Goal: Check status: Check status

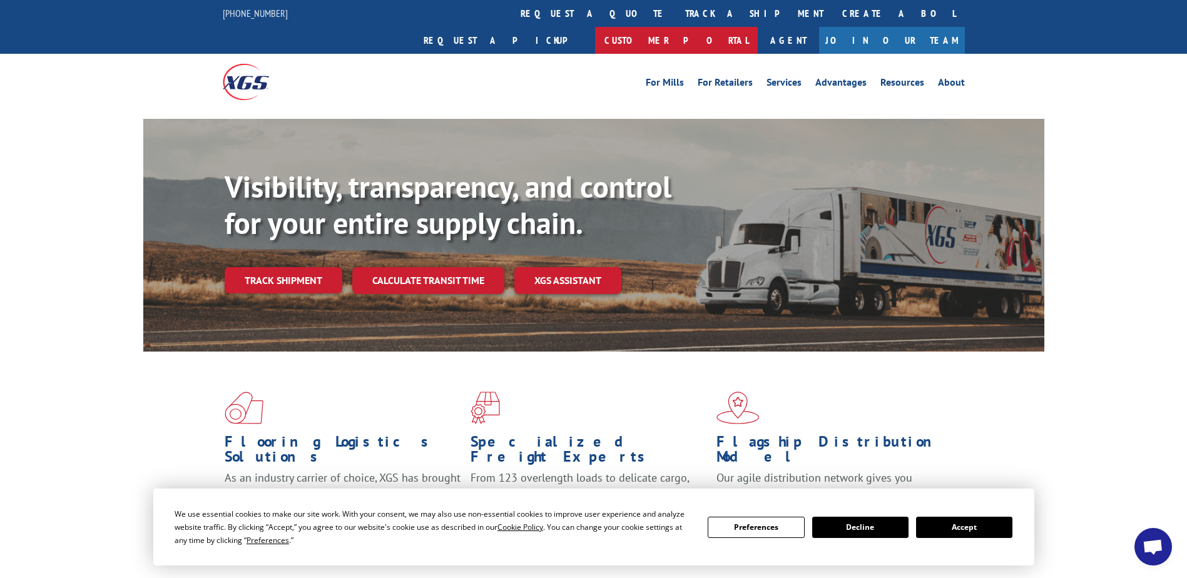
click at [757, 27] on link "Customer Portal" at bounding box center [676, 40] width 163 height 27
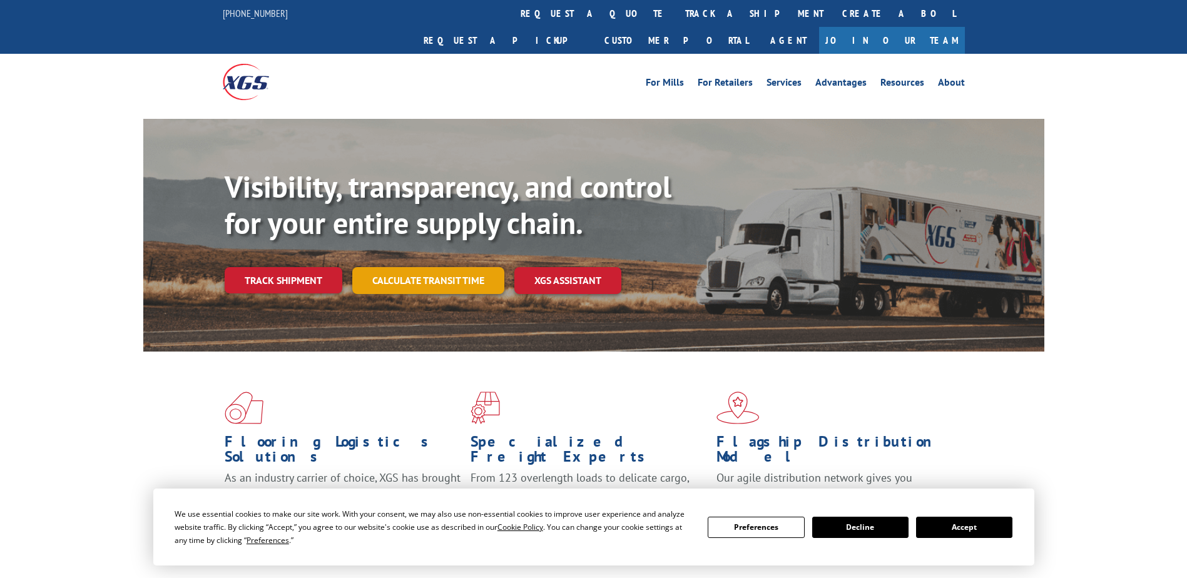
click at [376, 267] on link "Calculate transit time" at bounding box center [428, 280] width 152 height 27
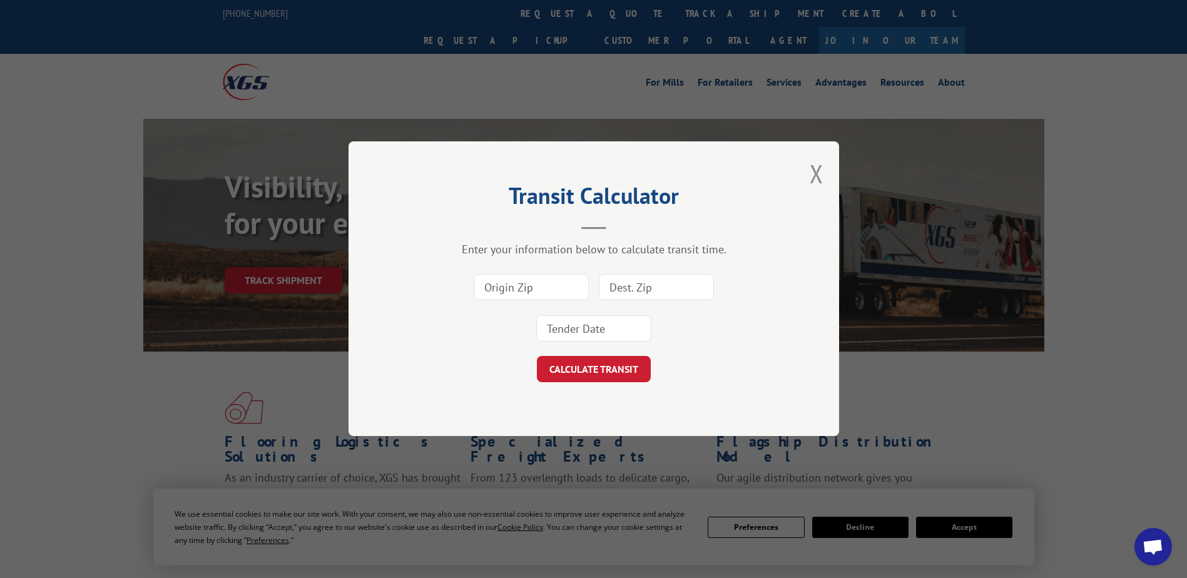
click at [256, 255] on div "Transit Calculator Enter your information below to calculate transit time. CALC…" at bounding box center [593, 289] width 1187 height 578
click at [818, 173] on button "Close modal" at bounding box center [816, 173] width 14 height 33
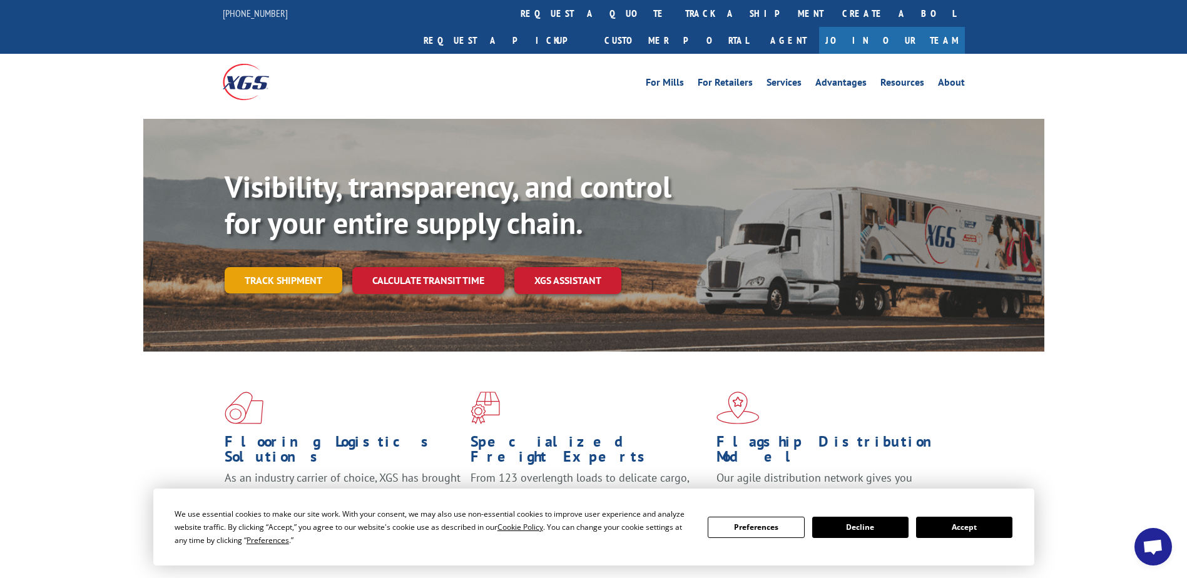
click at [292, 267] on link "Track shipment" at bounding box center [284, 280] width 118 height 26
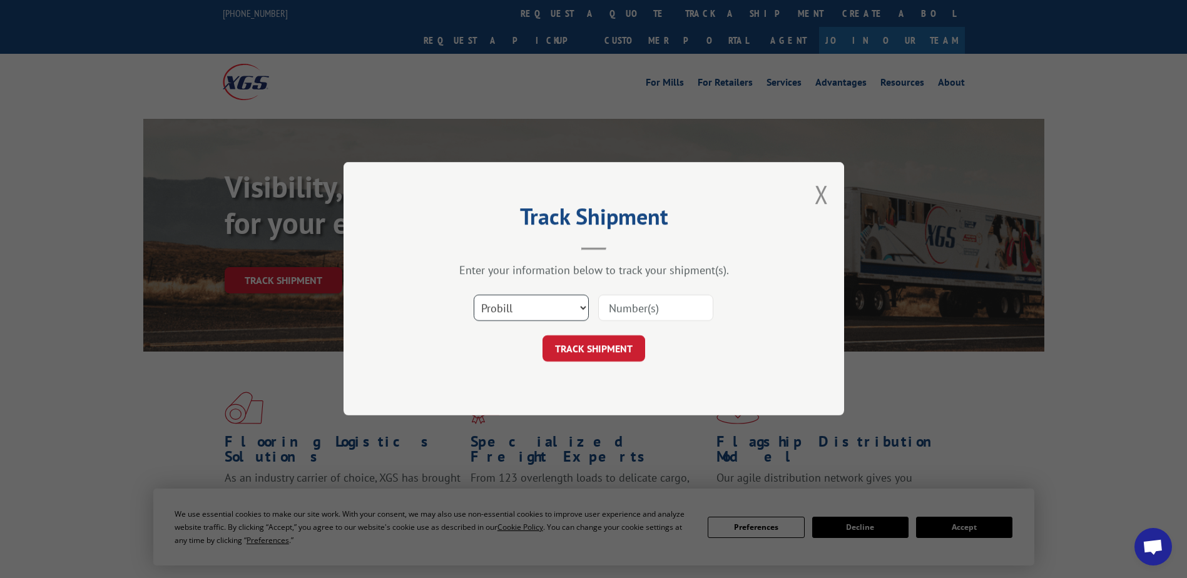
click at [511, 308] on select "Select category... Probill BOL PO" at bounding box center [530, 308] width 115 height 26
select select "po"
click at [473, 295] on select "Select category... Probill BOL PO" at bounding box center [530, 308] width 115 height 26
paste input "26507532"
type input "26507532"
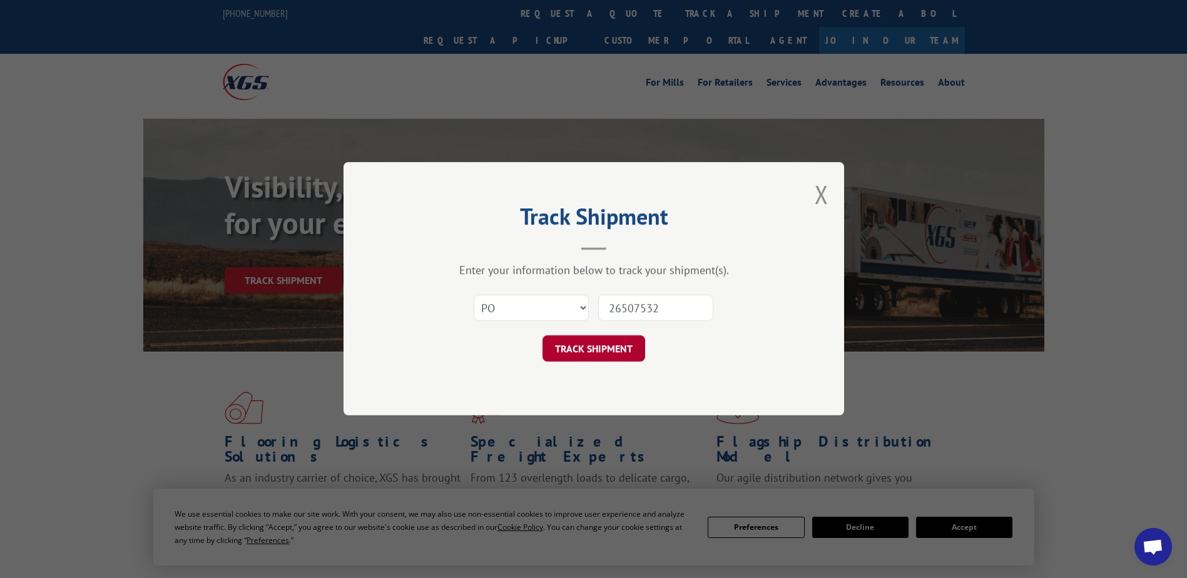
click at [602, 354] on button "TRACK SHIPMENT" at bounding box center [593, 349] width 103 height 26
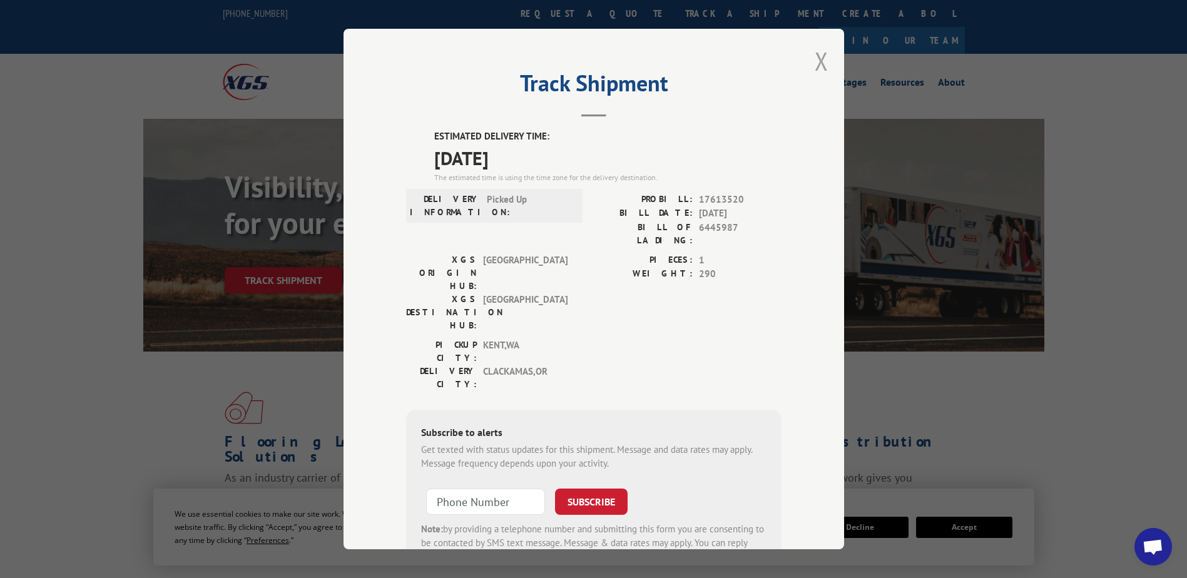
click at [819, 62] on button "Close modal" at bounding box center [821, 60] width 14 height 33
